Goal: Transaction & Acquisition: Book appointment/travel/reservation

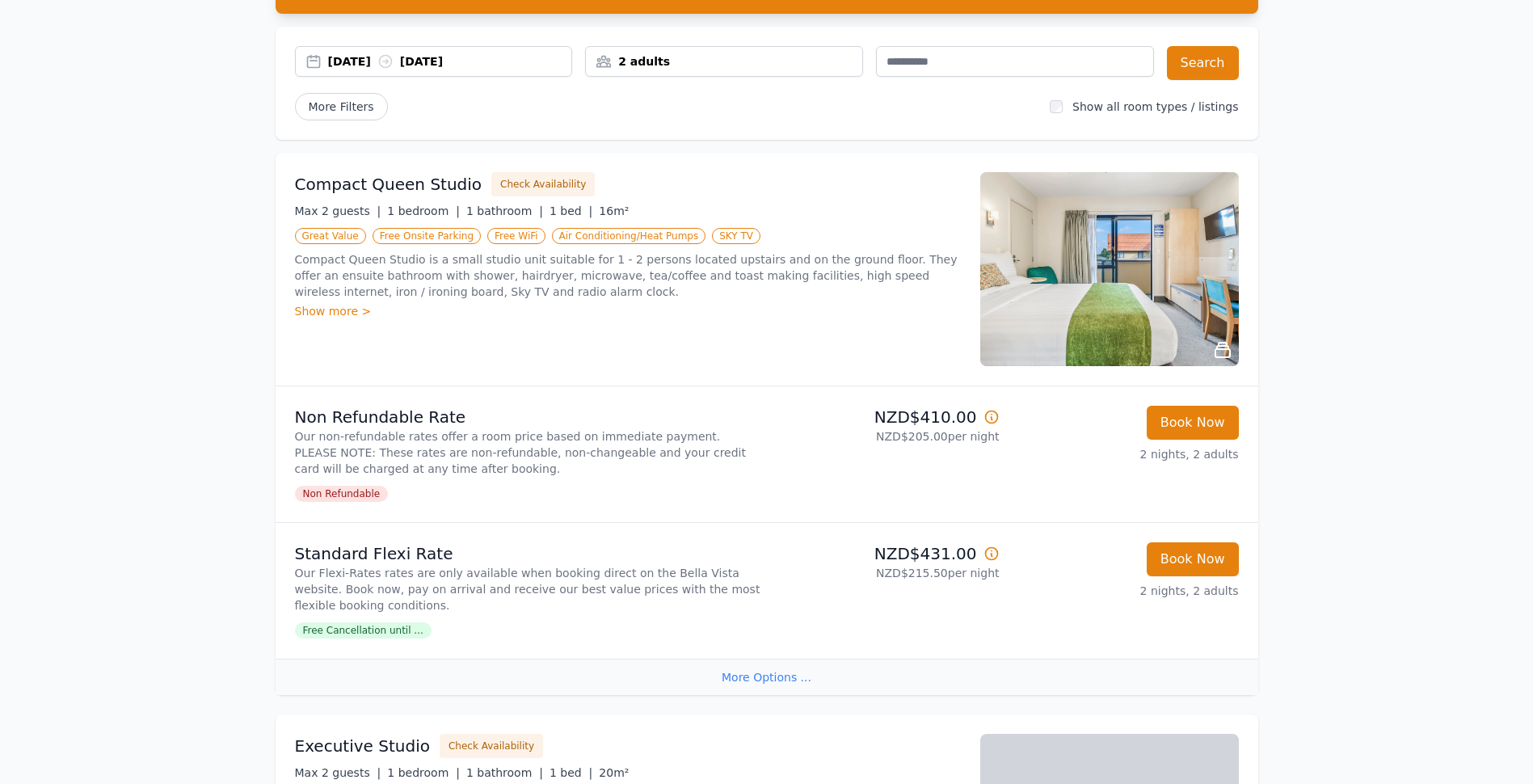
scroll to position [161, 0]
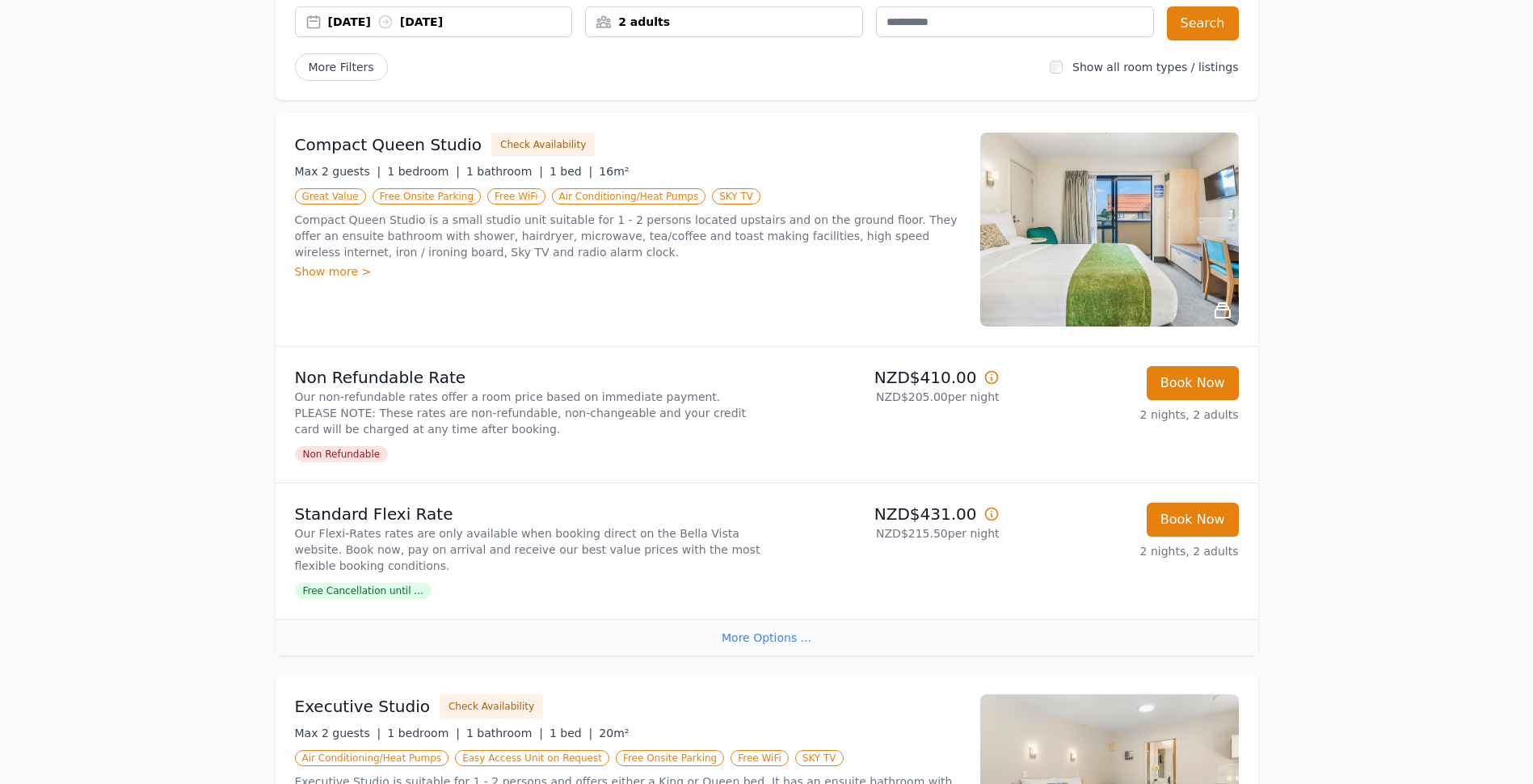
click at [348, 589] on span "Free Cancellation until ..." at bounding box center [363, 591] width 137 height 16
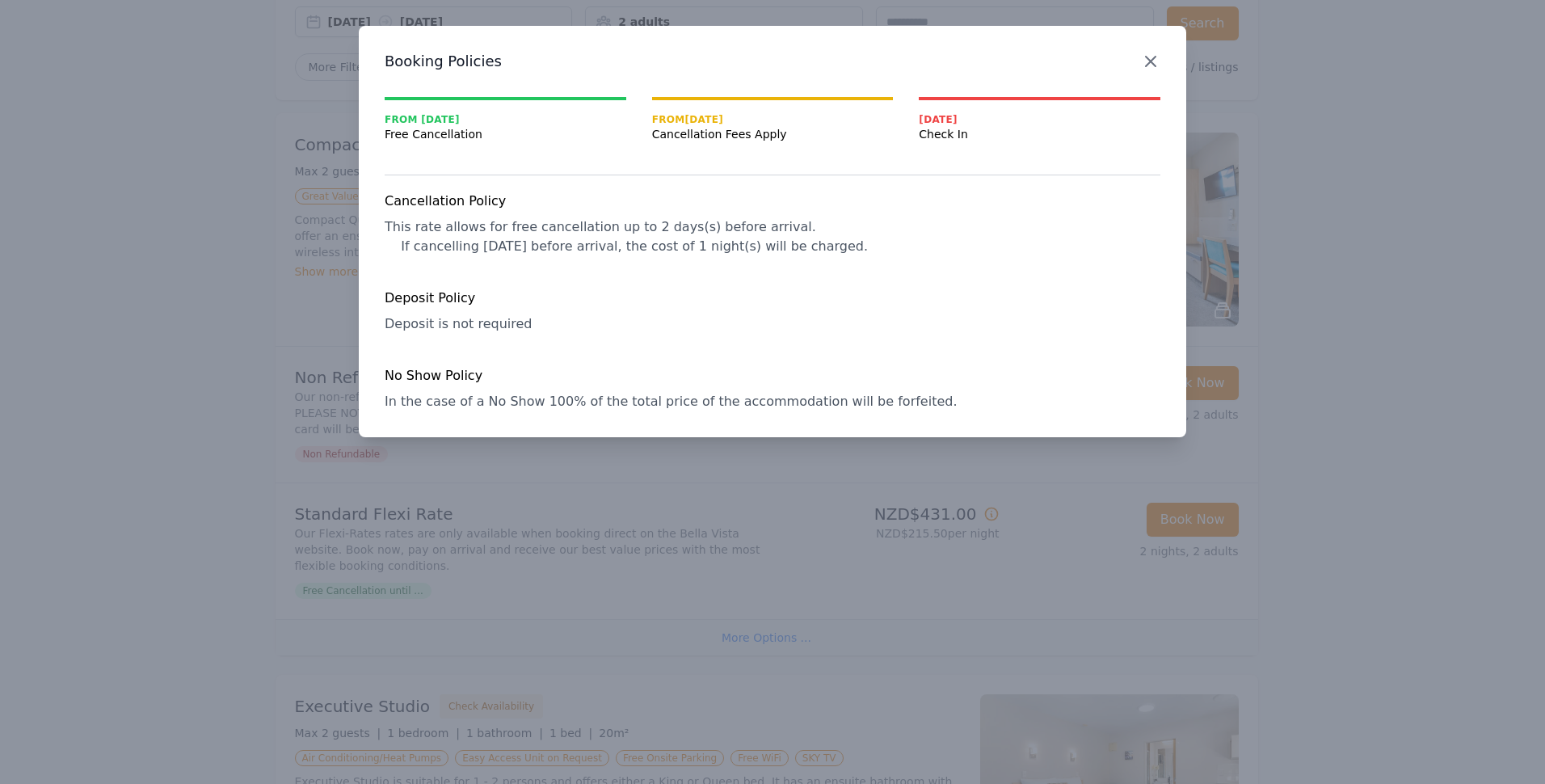
click at [1150, 61] on icon "button" at bounding box center [1151, 62] width 10 height 10
